Goal: Use online tool/utility: Utilize a website feature to perform a specific function

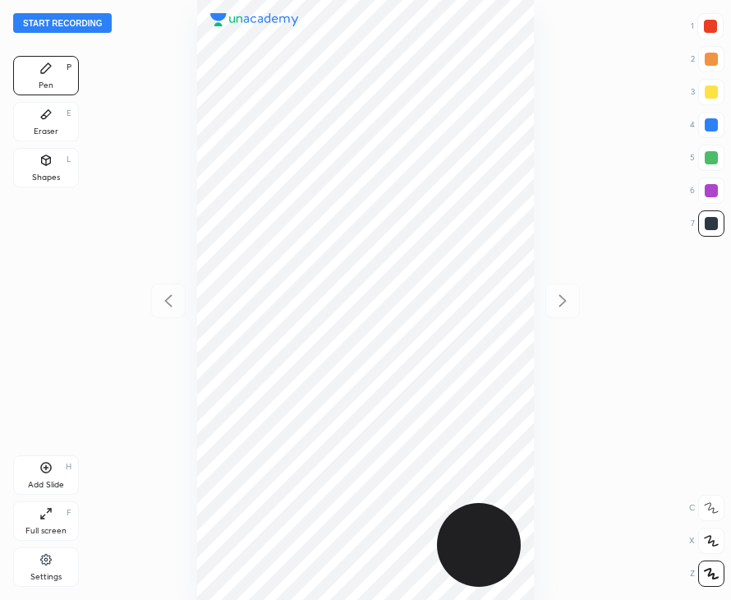
scroll to position [600, 468]
click at [89, 22] on button "Start recording" at bounding box center [62, 23] width 99 height 20
click at [49, 461] on icon at bounding box center [45, 467] width 13 height 13
click at [712, 30] on div at bounding box center [710, 26] width 13 height 13
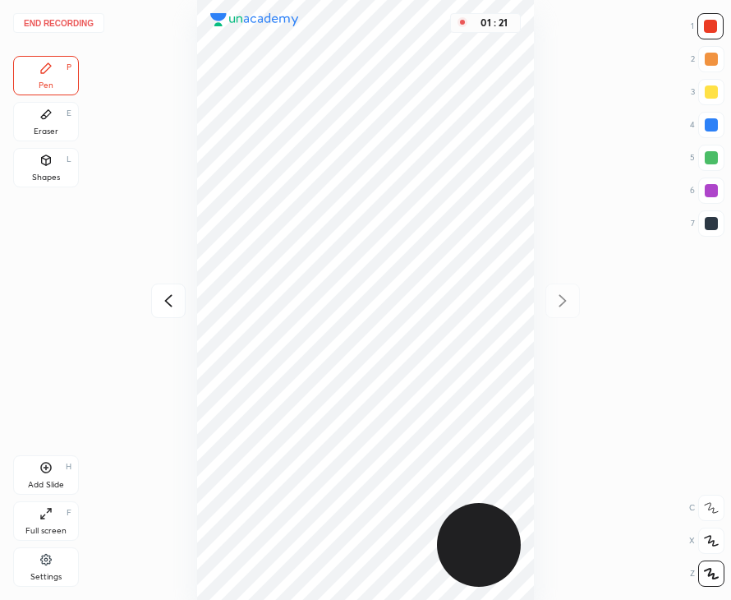
click at [48, 477] on div "Add Slide H" at bounding box center [46, 474] width 66 height 39
click at [171, 304] on icon at bounding box center [169, 301] width 20 height 20
click at [171, 303] on icon at bounding box center [169, 301] width 20 height 20
click at [564, 299] on icon at bounding box center [563, 301] width 7 height 12
click at [563, 300] on icon at bounding box center [563, 301] width 20 height 20
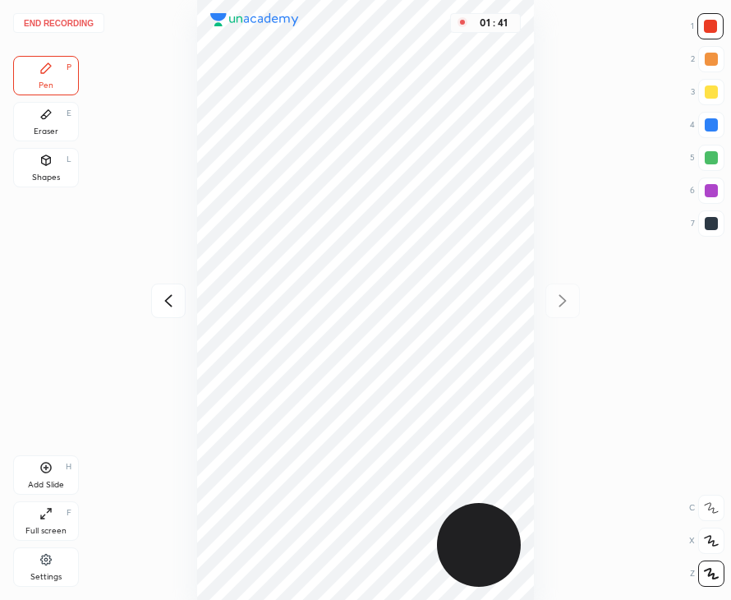
click at [703, 125] on div at bounding box center [711, 125] width 26 height 26
click at [84, 21] on button "End recording" at bounding box center [58, 23] width 91 height 20
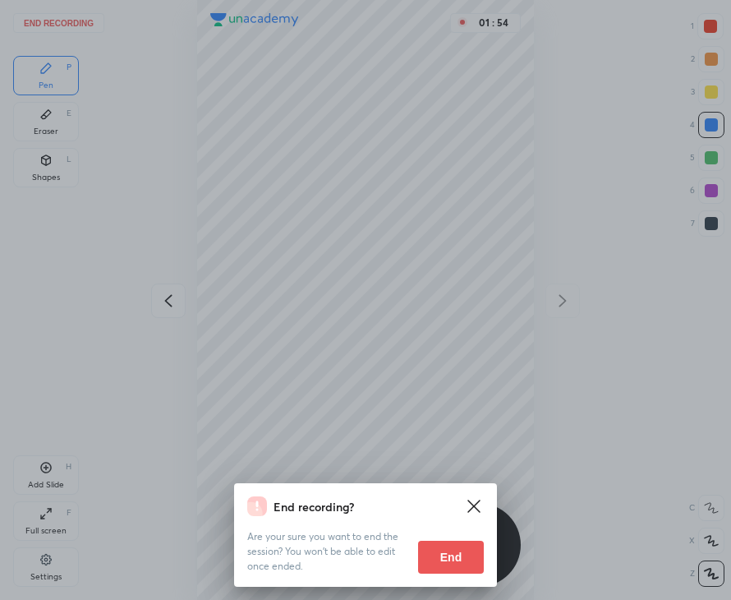
click at [453, 551] on button "End" at bounding box center [451, 557] width 66 height 33
